Goal: Task Accomplishment & Management: Complete application form

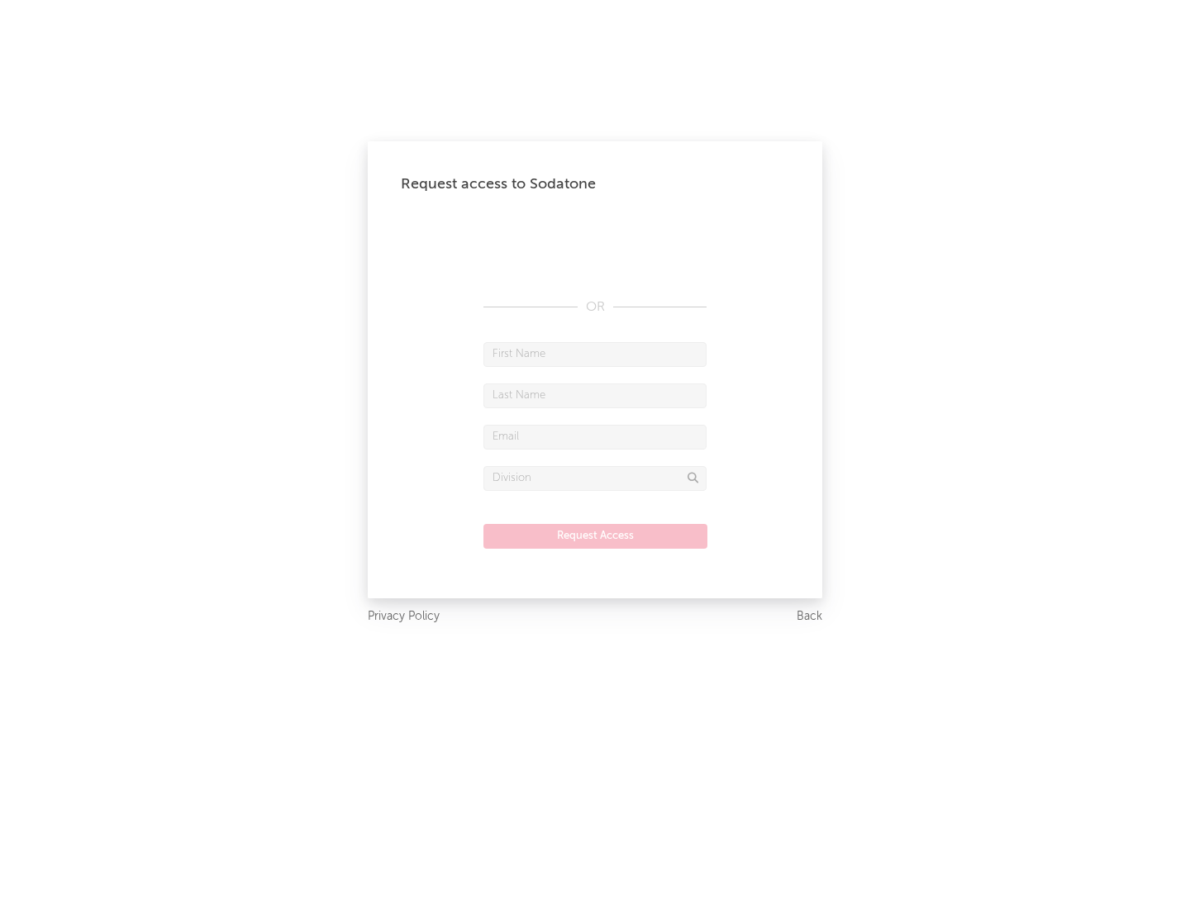
click at [595, 354] on input "text" at bounding box center [594, 354] width 223 height 25
type input "[PERSON_NAME]"
click at [595, 395] on input "text" at bounding box center [594, 395] width 223 height 25
type input "[PERSON_NAME]"
click at [595, 436] on input "text" at bounding box center [594, 437] width 223 height 25
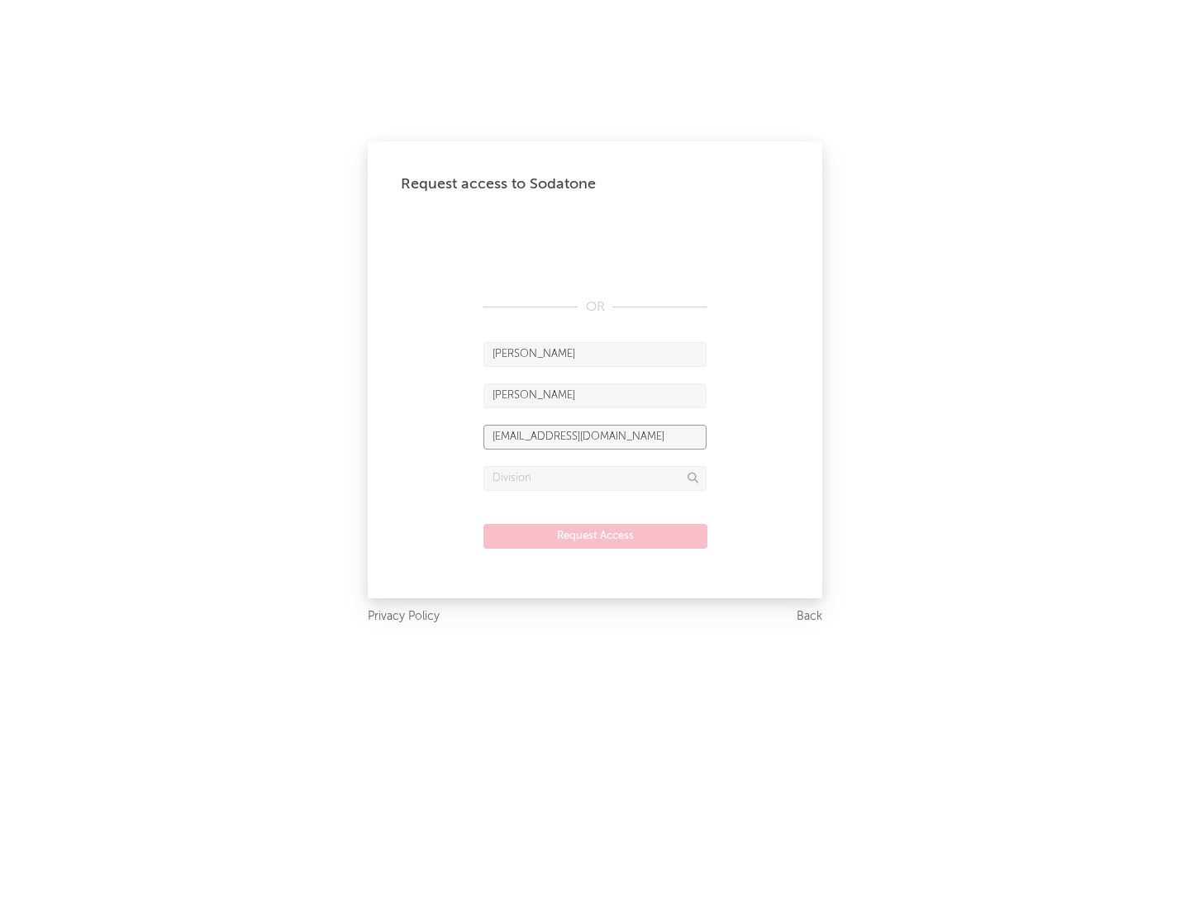
type input "[EMAIL_ADDRESS][DOMAIN_NAME]"
click at [595, 478] on input "text" at bounding box center [594, 478] width 223 height 25
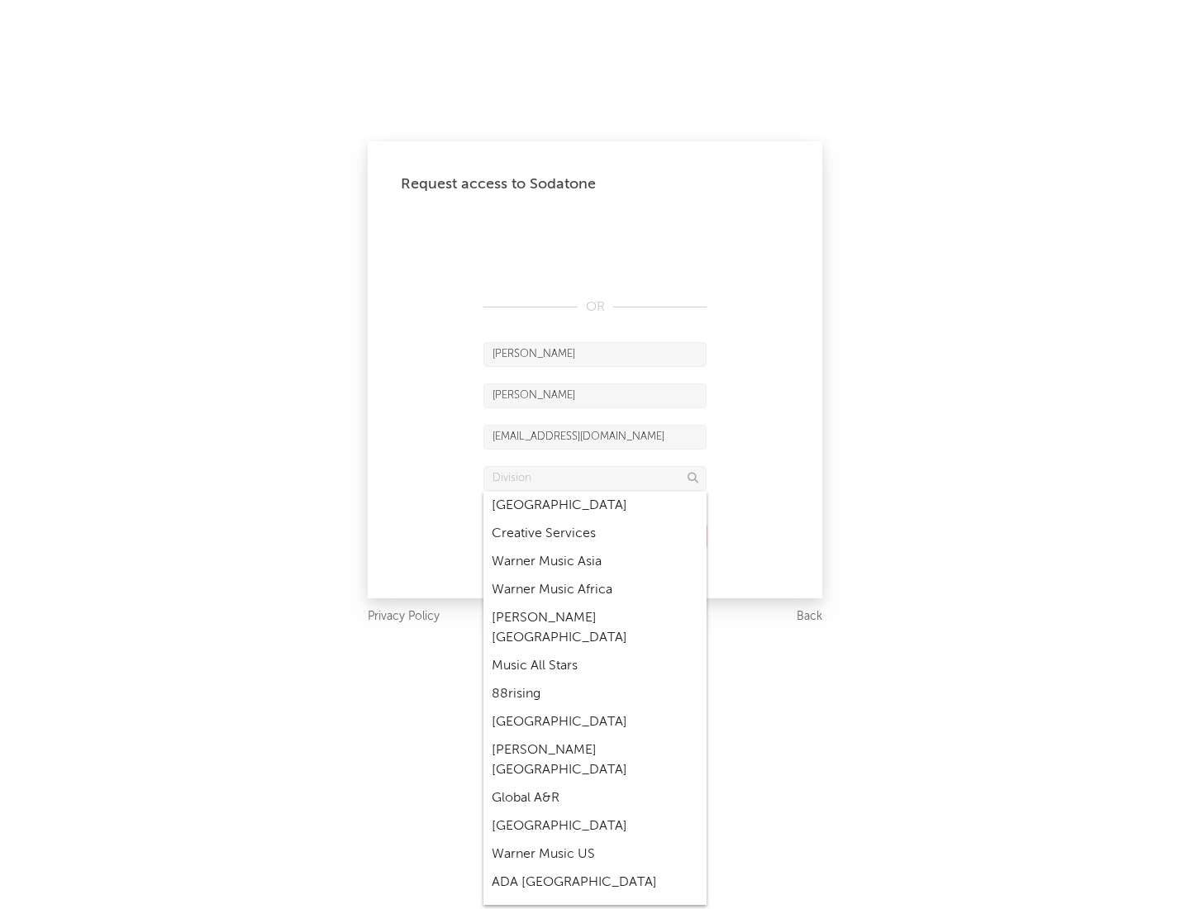
click at [590, 652] on div "Music All Stars" at bounding box center [594, 666] width 223 height 28
type input "Music All Stars"
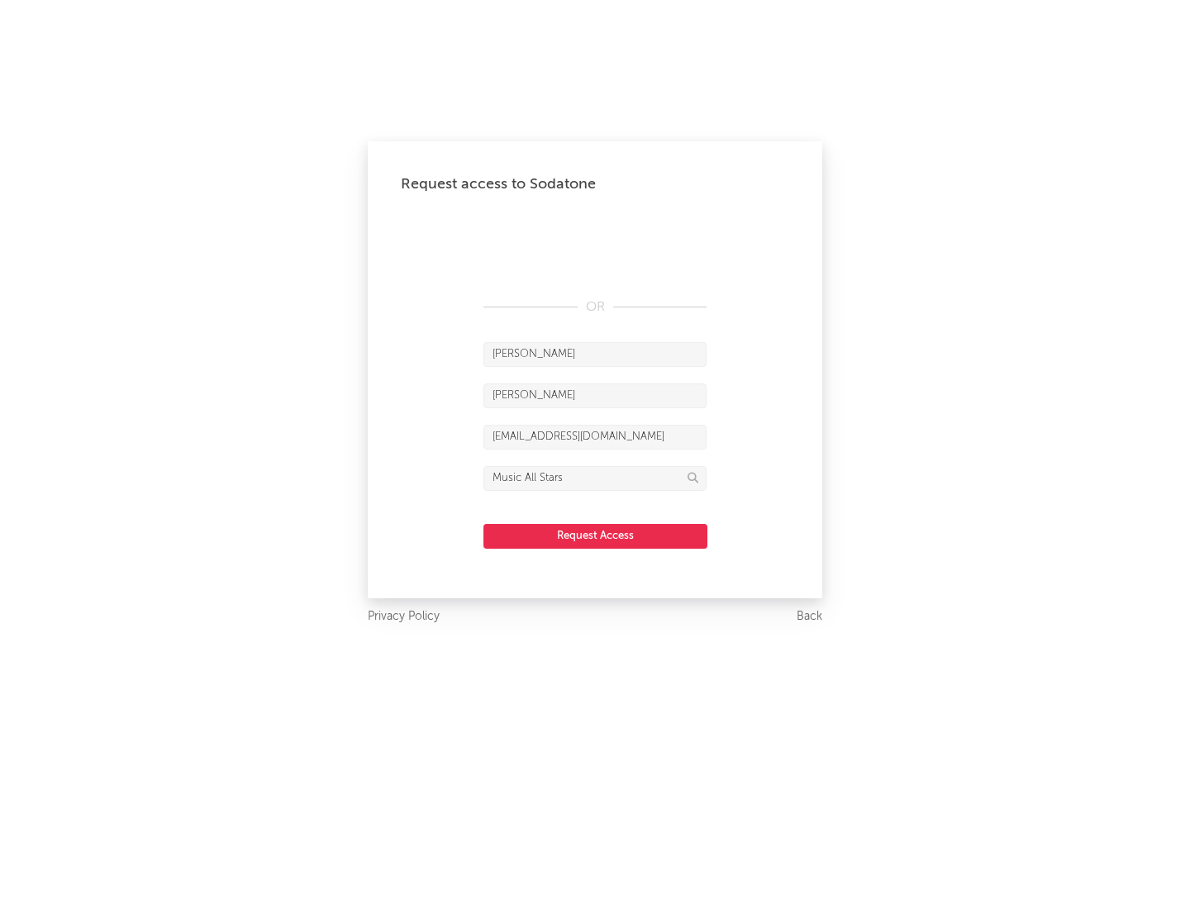
click at [595, 536] on button "Request Access" at bounding box center [595, 536] width 224 height 25
